Goal: Contribute content: Contribute content

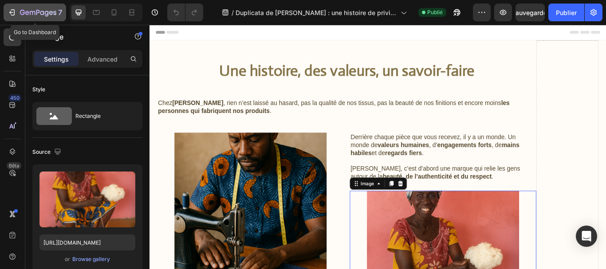
click at [14, 11] on icon "button" at bounding box center [13, 12] width 4 height 6
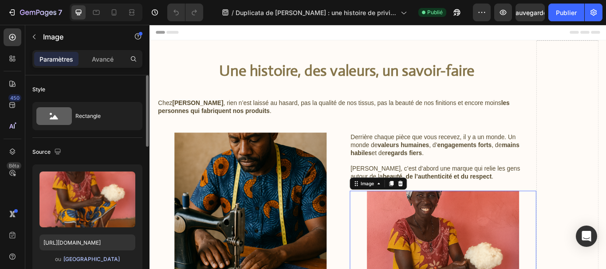
click at [86, 260] on font "[GEOGRAPHIC_DATA]" at bounding box center [91, 259] width 56 height 7
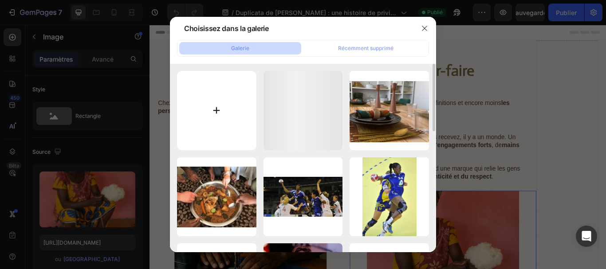
click at [216, 120] on input "file" at bounding box center [216, 110] width 79 height 79
type input "C:\fakepath\ChatGPT Image [DATE], 21_50_12.png"
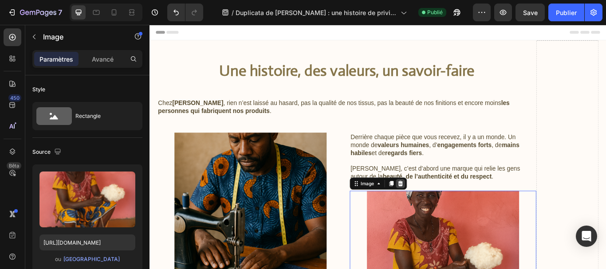
click at [439, 207] on icon at bounding box center [442, 210] width 6 height 6
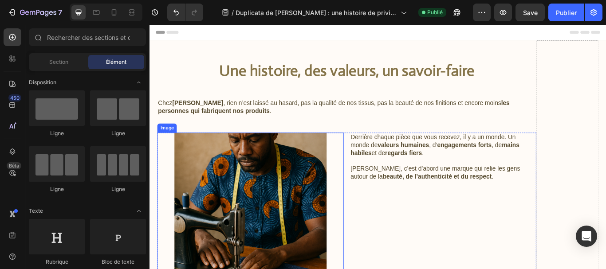
click at [288, 237] on img at bounding box center [266, 239] width 177 height 177
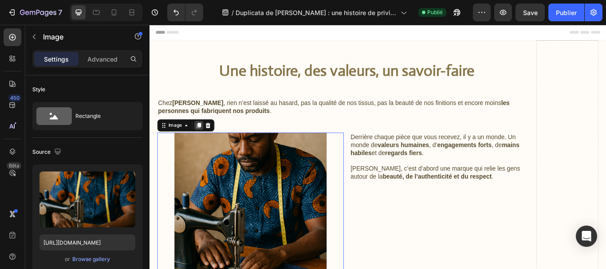
click at [209, 144] on icon at bounding box center [206, 142] width 5 height 6
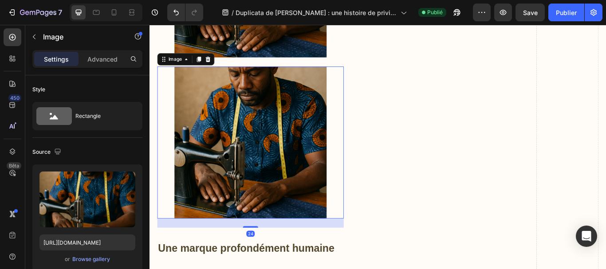
scroll to position [283, 0]
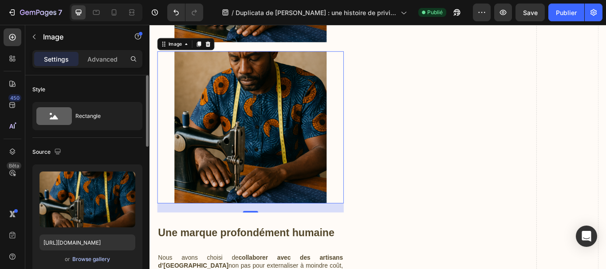
click at [105, 258] on div "Browse gallery" at bounding box center [91, 259] width 38 height 8
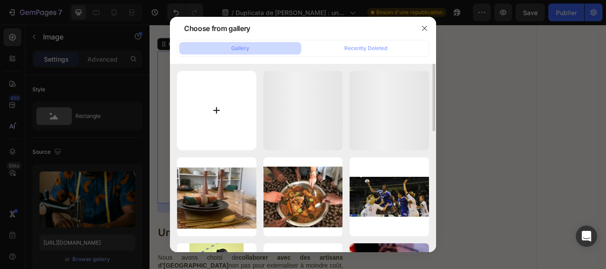
click at [215, 113] on input "file" at bounding box center [216, 110] width 79 height 79
type input "C:\fakepath\ChatGPT Image [DATE], 21_50_12.png"
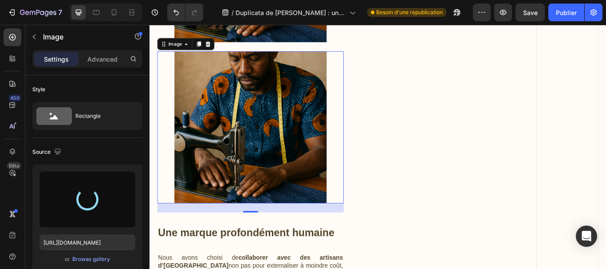
type input "[URL][DOMAIN_NAME]"
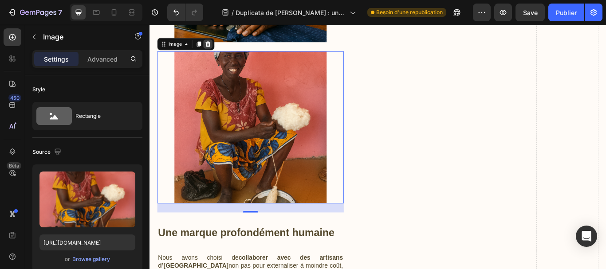
click at [214, 49] on icon at bounding box center [217, 47] width 7 height 7
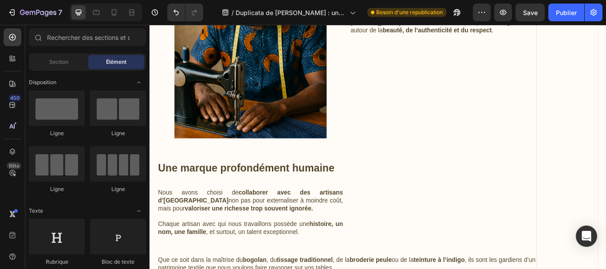
scroll to position [108, 0]
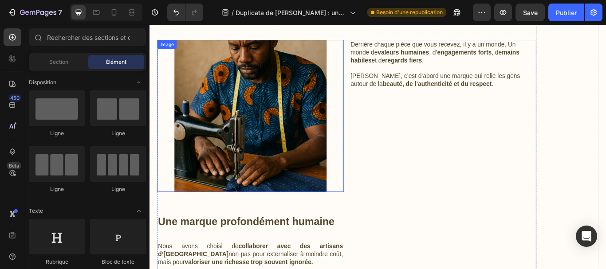
click at [303, 162] on img at bounding box center [266, 131] width 177 height 177
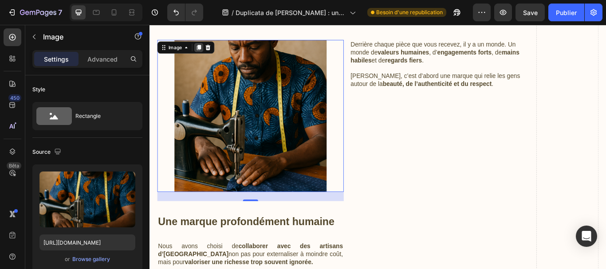
click at [204, 53] on icon at bounding box center [206, 51] width 5 height 6
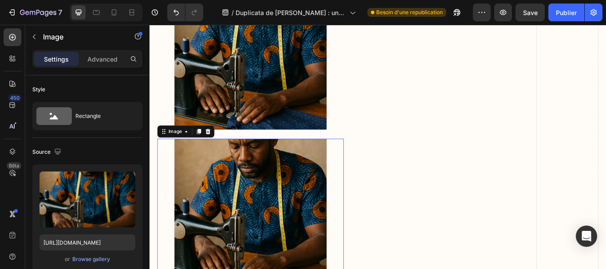
scroll to position [283, 0]
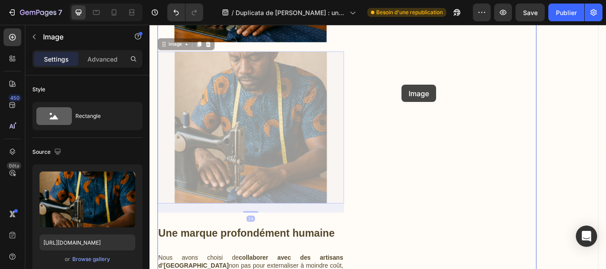
drag, startPoint x: 305, startPoint y: 139, endPoint x: 443, endPoint y: 94, distance: 144.8
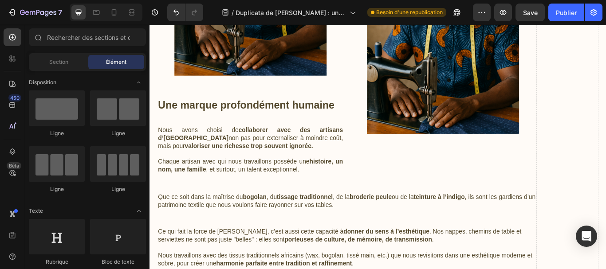
scroll to position [247, 0]
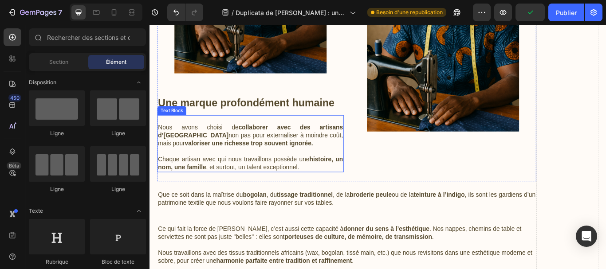
click at [335, 186] on p "Chaque artisan avec qui nous travaillons possède une histoire, un nom, une fami…" at bounding box center [266, 186] width 215 height 19
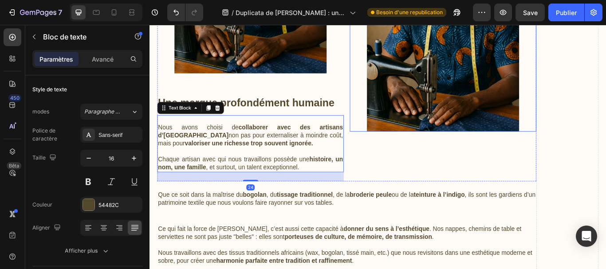
click at [442, 117] on img at bounding box center [491, 60] width 177 height 177
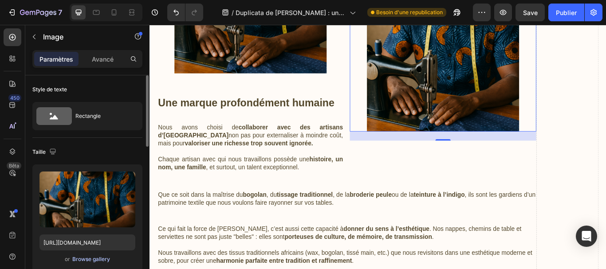
click at [92, 259] on div "Browse gallery" at bounding box center [91, 259] width 38 height 8
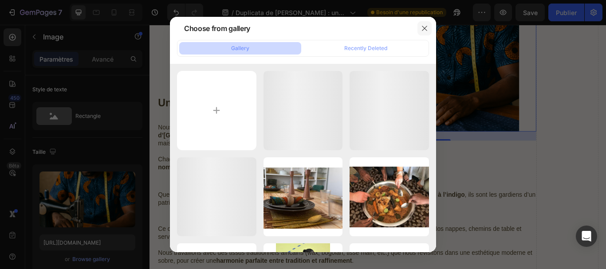
click at [422, 27] on icon "button" at bounding box center [424, 28] width 7 height 7
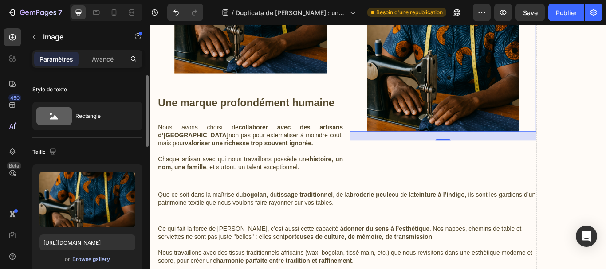
click at [104, 259] on div "Browse gallery" at bounding box center [91, 259] width 38 height 8
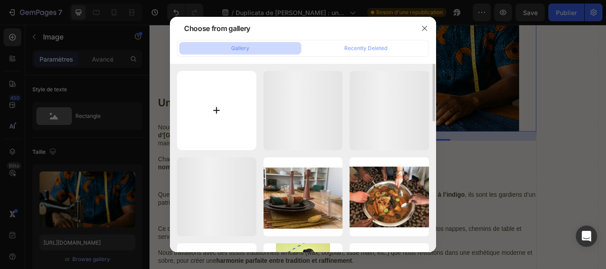
click at [219, 113] on input "file" at bounding box center [216, 110] width 79 height 79
type input "C:\fakepath\Fabrication de coton.png"
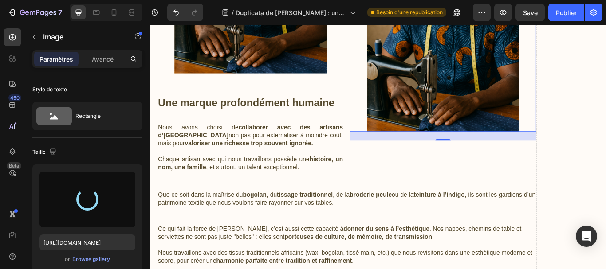
type input "[URL][DOMAIN_NAME]"
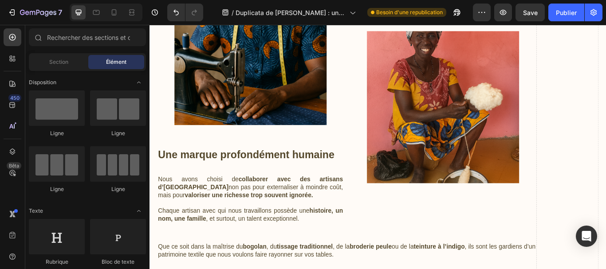
scroll to position [200, 0]
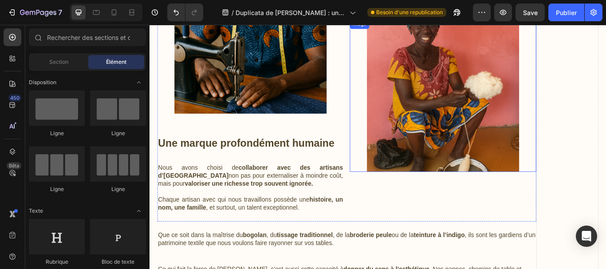
click at [486, 150] on img at bounding box center [491, 107] width 177 height 177
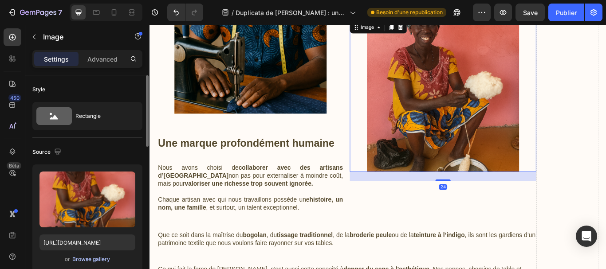
click at [86, 260] on div "Browse gallery" at bounding box center [91, 259] width 38 height 8
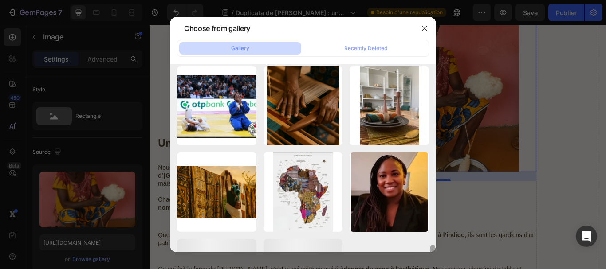
scroll to position [406, 0]
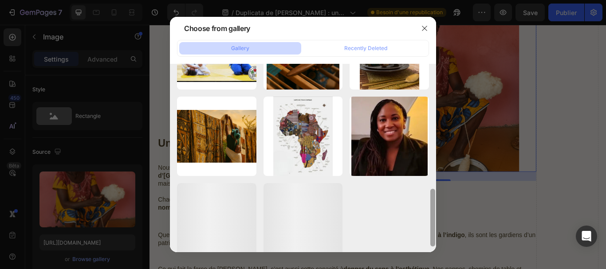
drag, startPoint x: 434, startPoint y: 93, endPoint x: 429, endPoint y: 219, distance: 125.6
click at [429, 219] on div at bounding box center [432, 158] width 7 height 188
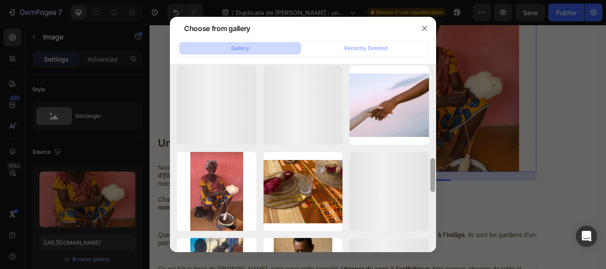
scroll to position [526, 0]
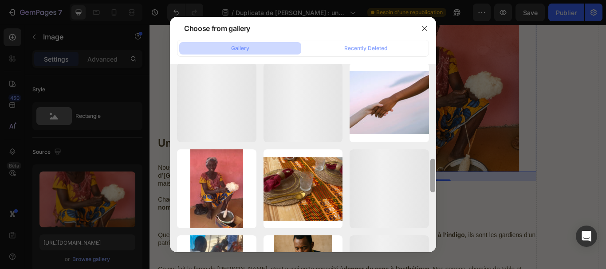
drag, startPoint x: 432, startPoint y: 157, endPoint x: 437, endPoint y: 179, distance: 22.3
click at [437, 179] on div "Choose from gallery Gallery Recently Deleted ChatGPT Image [DATE]..12.png 3040.…" at bounding box center [303, 134] width 606 height 269
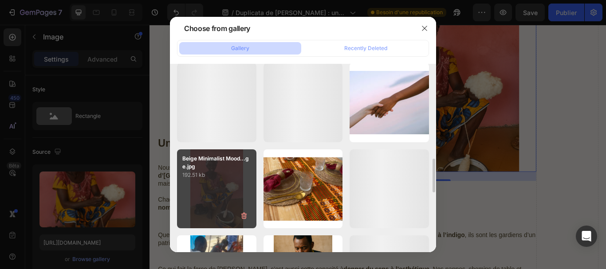
click at [207, 193] on div "Beige Minimalist Mood...ge.jpg 192.51 kb" at bounding box center [216, 188] width 79 height 79
type input "[URL][DOMAIN_NAME]"
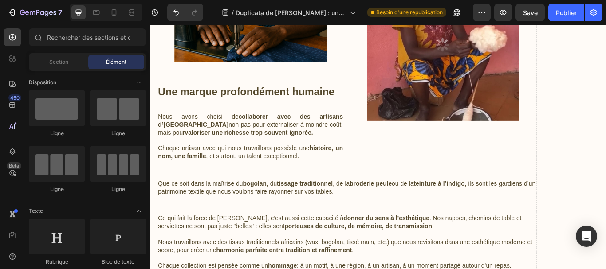
scroll to position [251, 0]
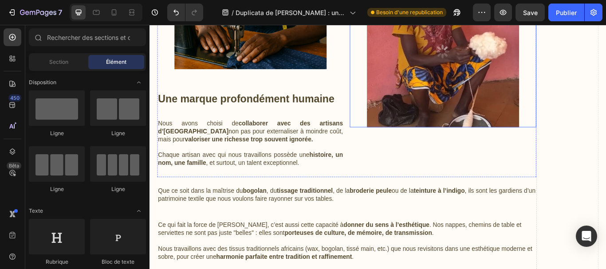
click at [480, 83] on img at bounding box center [491, 55] width 177 height 177
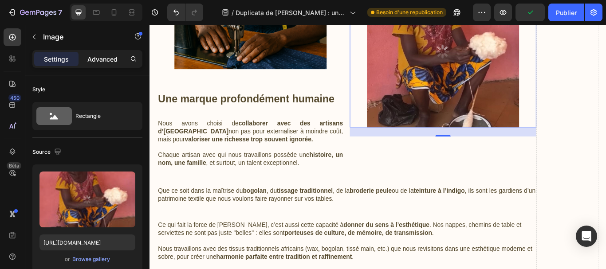
click at [102, 65] on div "Advanced" at bounding box center [102, 59] width 44 height 14
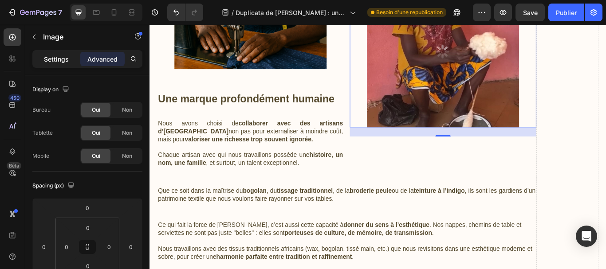
click at [51, 59] on p "Settings" at bounding box center [56, 59] width 25 height 9
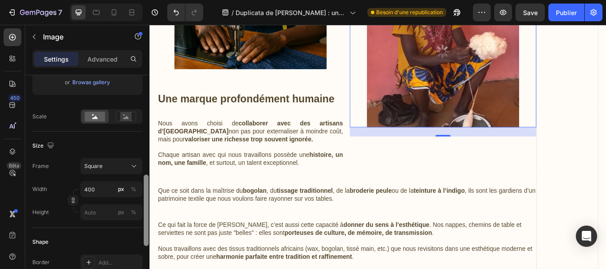
scroll to position [221, 0]
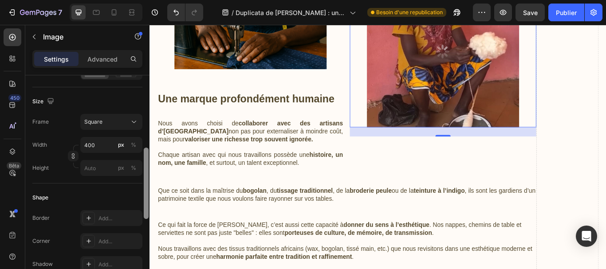
drag, startPoint x: 146, startPoint y: 137, endPoint x: 147, endPoint y: 209, distance: 72.7
click at [147, 209] on div at bounding box center [146, 183] width 5 height 71
click at [127, 118] on div "Square" at bounding box center [105, 122] width 43 height 8
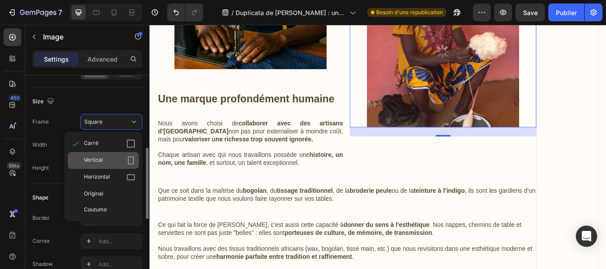
click at [126, 158] on div "Vertical" at bounding box center [109, 160] width 51 height 9
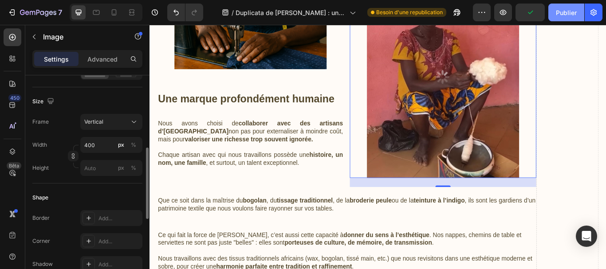
click at [564, 12] on font "Publier" at bounding box center [566, 13] width 21 height 8
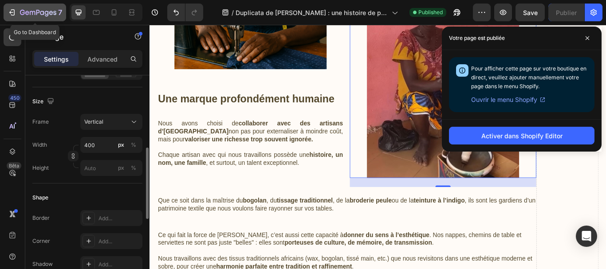
click at [22, 11] on icon "button" at bounding box center [38, 13] width 36 height 8
